Goal: Information Seeking & Learning: Learn about a topic

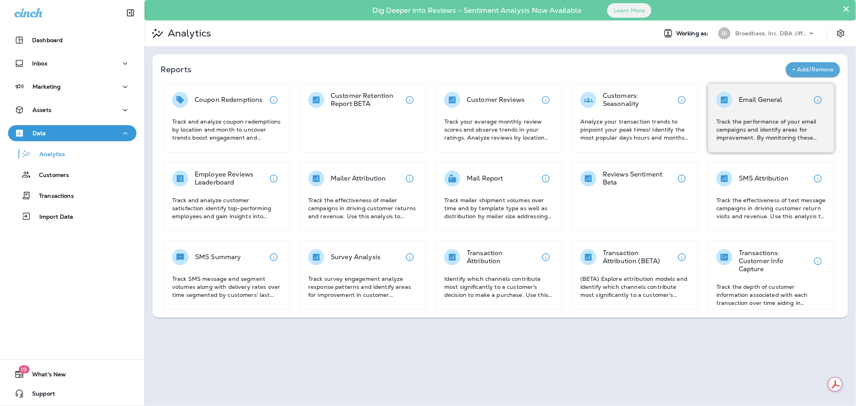
click at [754, 110] on div "Email General Track the performance of your email campaigns and identify areas …" at bounding box center [772, 117] width 110 height 50
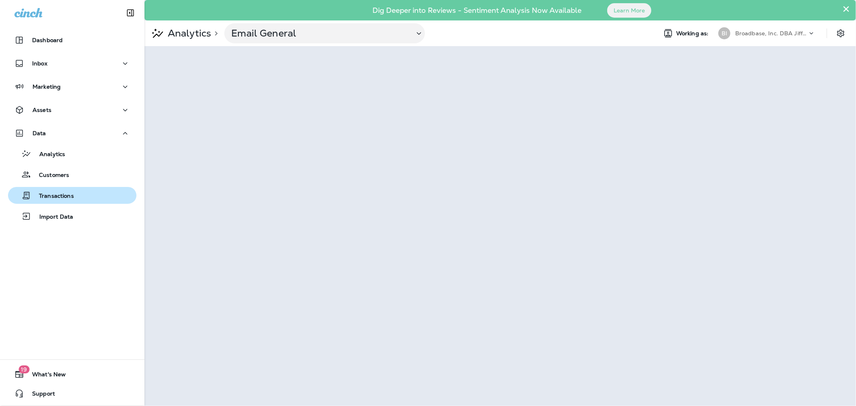
click at [58, 197] on p "Transactions" at bounding box center [52, 197] width 43 height 8
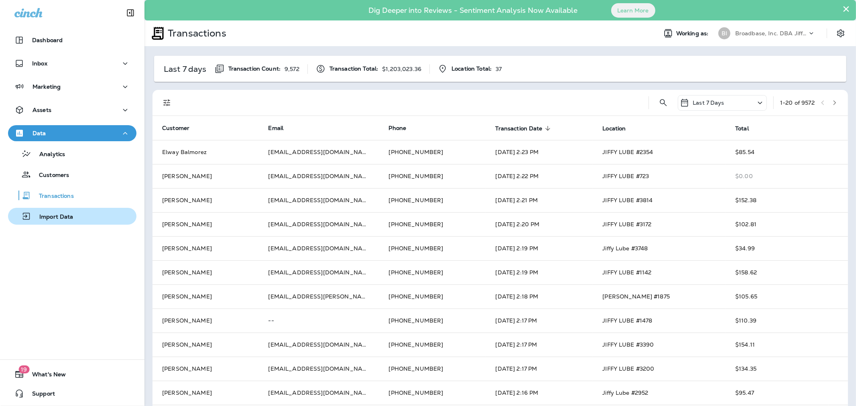
click at [56, 214] on p "Import Data" at bounding box center [52, 218] width 42 height 8
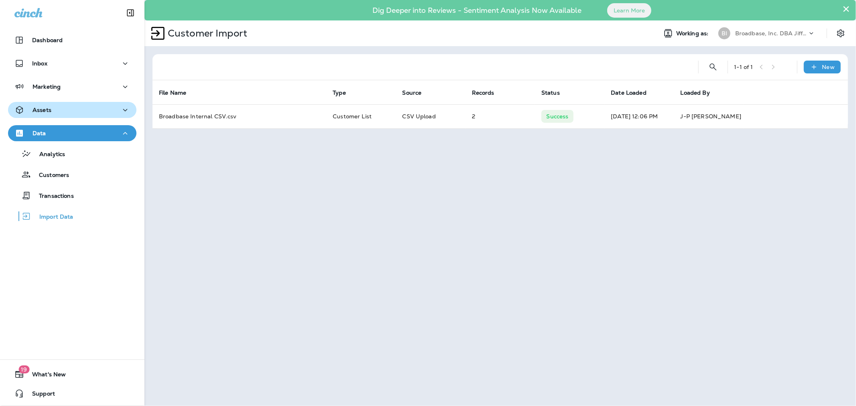
click at [45, 107] on p "Assets" at bounding box center [42, 110] width 19 height 6
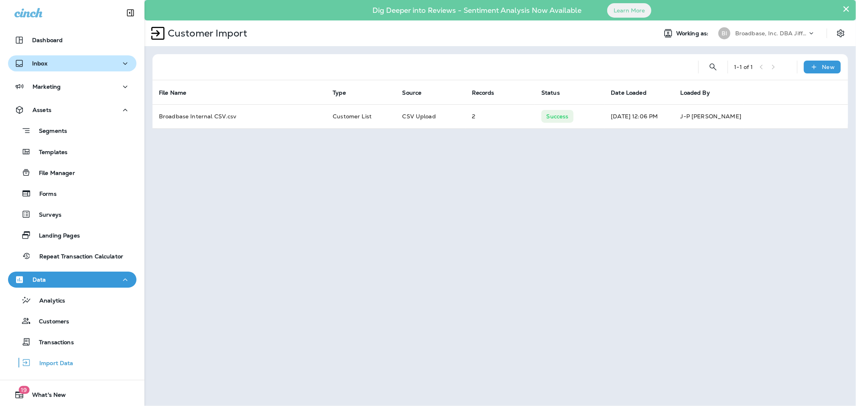
click at [41, 60] on p "Inbox" at bounding box center [39, 63] width 15 height 6
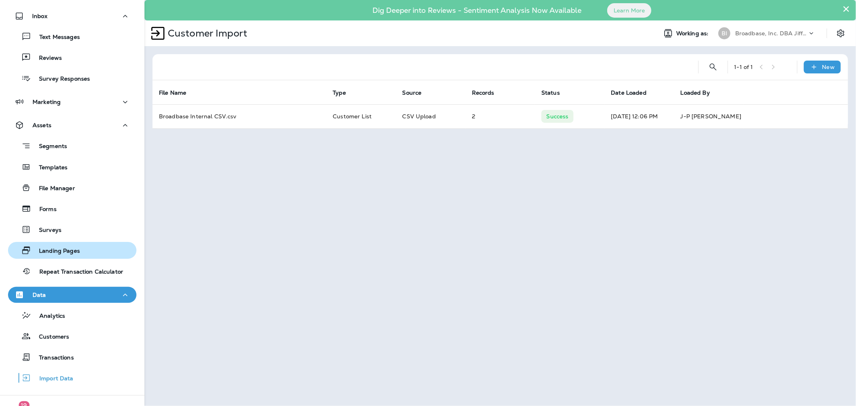
scroll to position [82, 0]
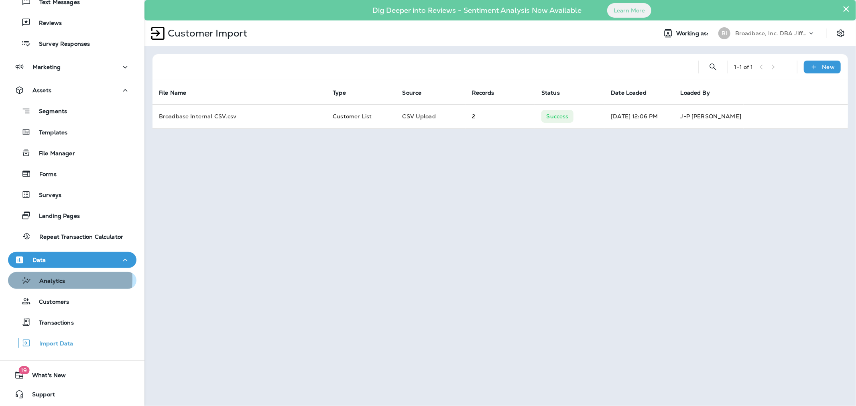
click at [46, 279] on p "Analytics" at bounding box center [48, 282] width 34 height 8
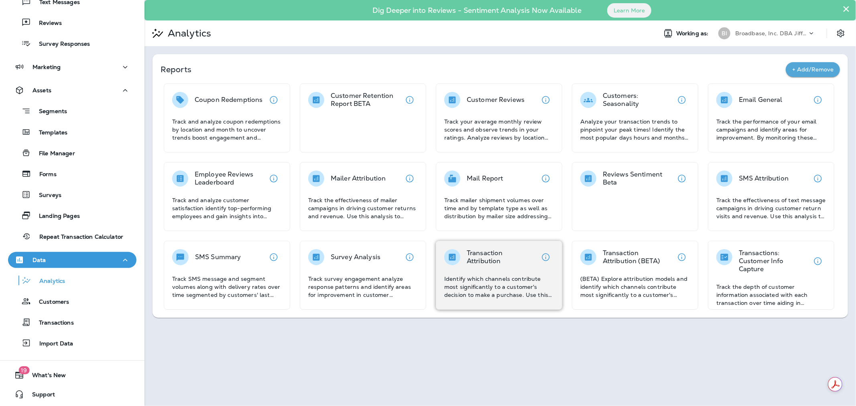
click at [485, 269] on div "Transaction Attribution Identify which channels contribute most significantly t…" at bounding box center [500, 274] width 110 height 50
